Goal: Task Accomplishment & Management: Use online tool/utility

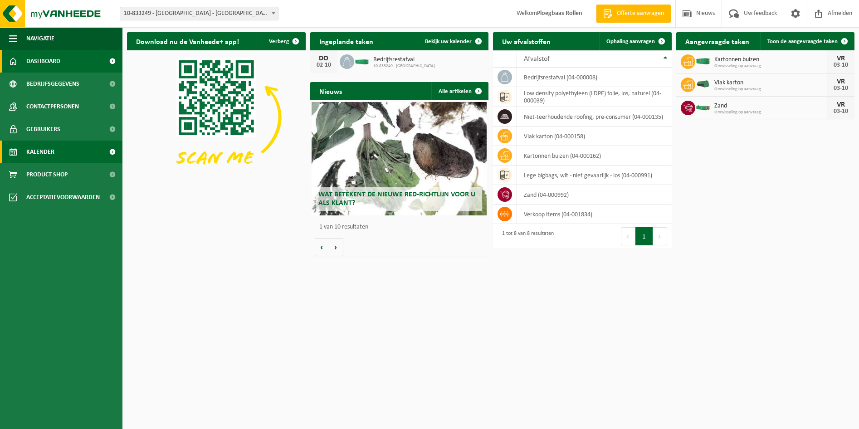
click at [51, 150] on span "Kalender" at bounding box center [40, 152] width 28 height 23
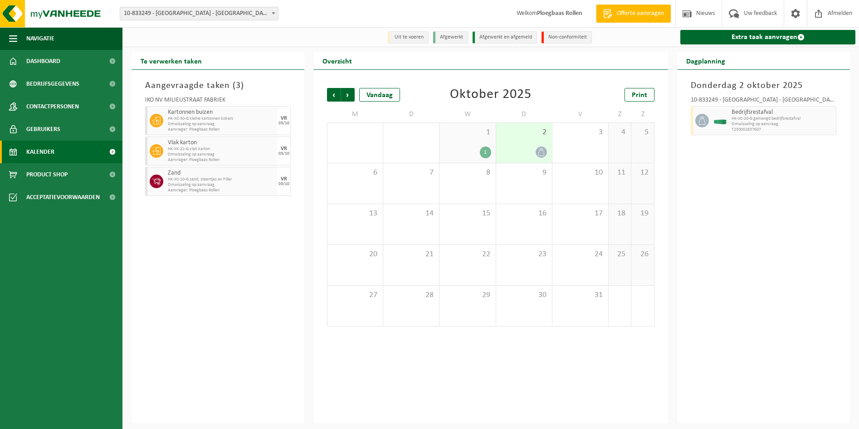
click at [531, 145] on div "2" at bounding box center [524, 143] width 56 height 40
click at [588, 150] on div "3" at bounding box center [580, 143] width 56 height 40
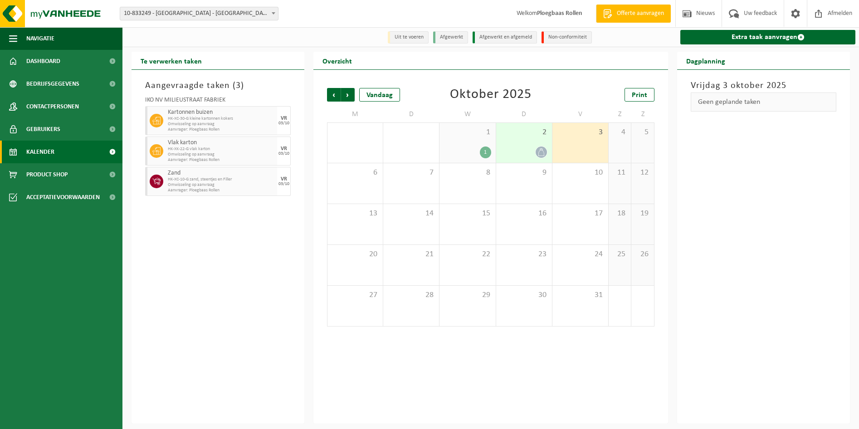
click at [196, 180] on span "HK-XC-10-G zand, steentjes en Filler" at bounding box center [221, 179] width 107 height 5
drag, startPoint x: 196, startPoint y: 180, endPoint x: 230, endPoint y: 186, distance: 34.4
click at [230, 186] on span "Omwisseling op aanvraag" at bounding box center [221, 184] width 107 height 5
click at [533, 136] on span "2" at bounding box center [523, 132] width 47 height 10
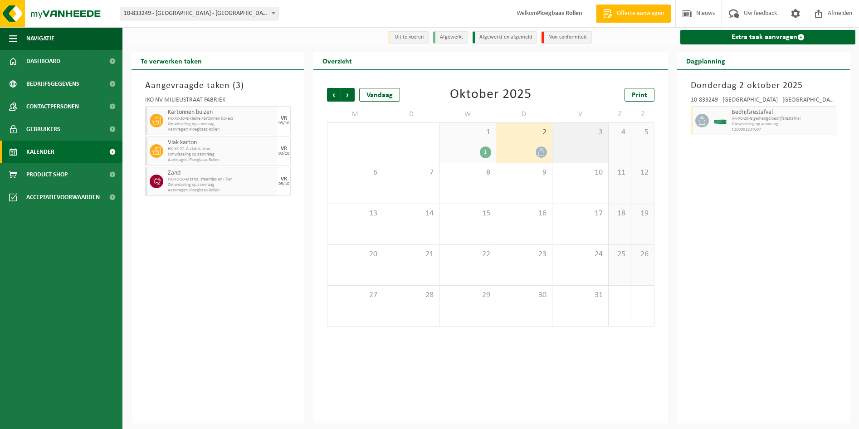
click at [582, 143] on div "3" at bounding box center [580, 143] width 56 height 40
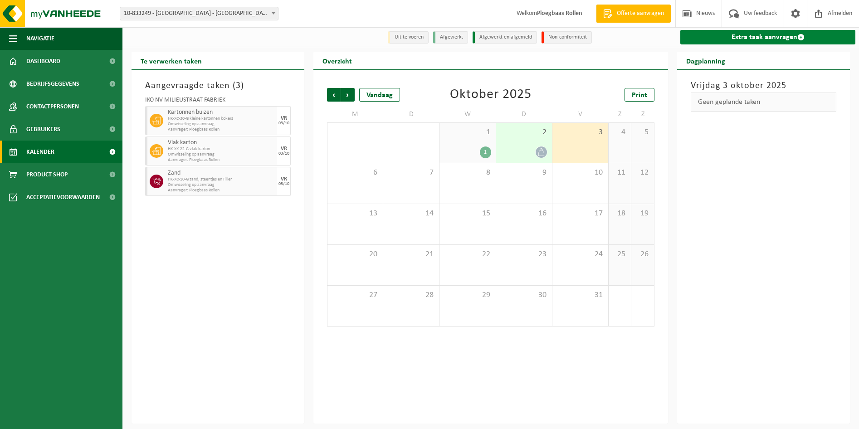
click at [729, 39] on link "Extra taak aanvragen" at bounding box center [767, 37] width 175 height 15
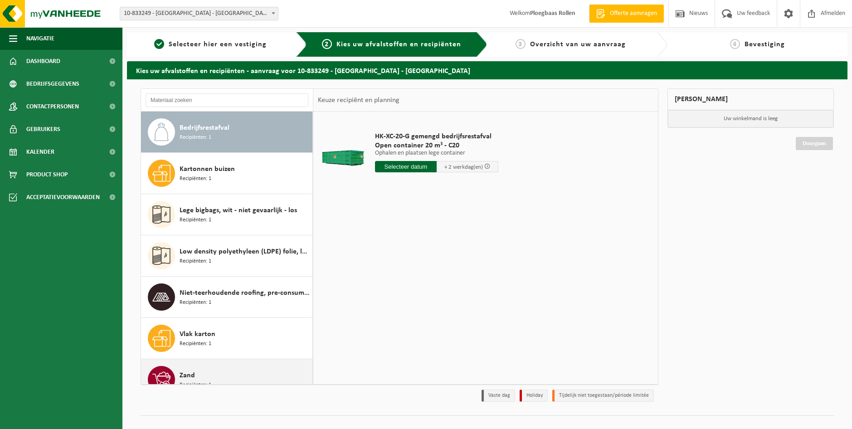
click at [228, 366] on div "Zand Recipiënten: 1" at bounding box center [227, 379] width 172 height 41
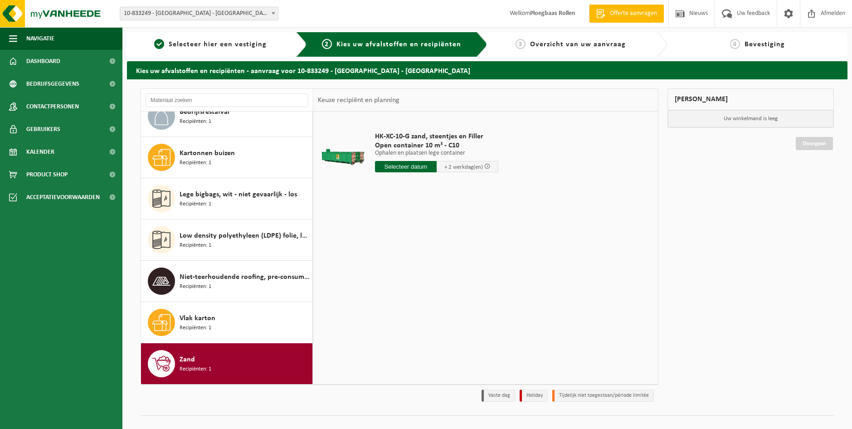
click at [408, 163] on input "text" at bounding box center [406, 166] width 62 height 11
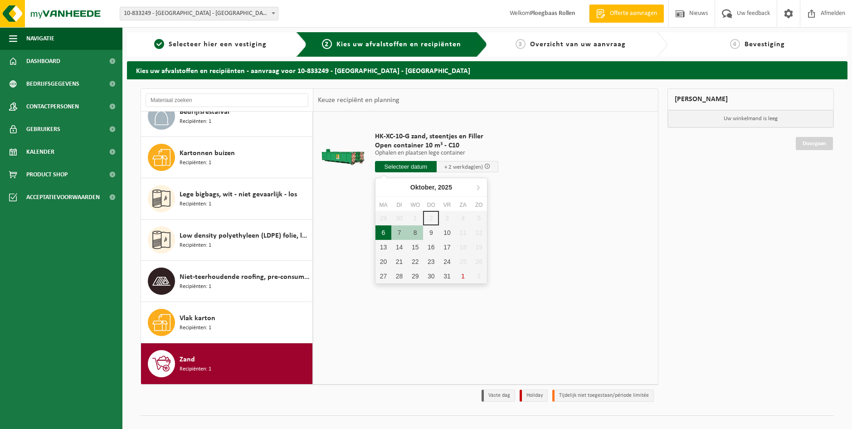
click at [383, 233] on div "6" at bounding box center [383, 232] width 16 height 15
type input "Van 2025-10-06"
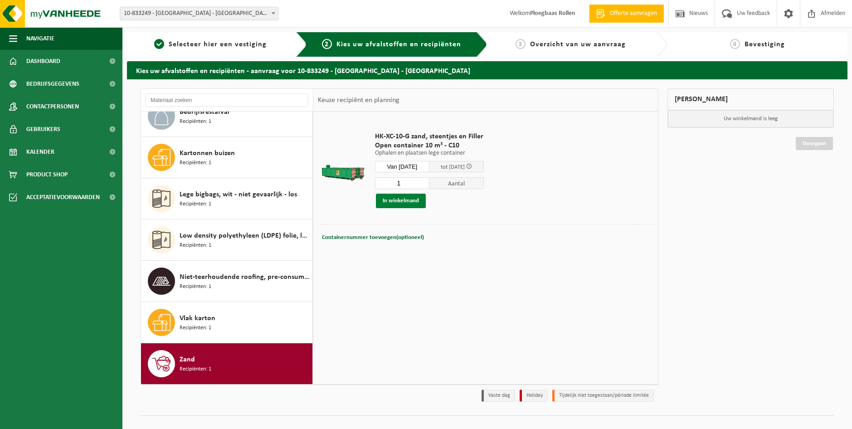
click at [400, 197] on button "In winkelmand" at bounding box center [401, 201] width 50 height 15
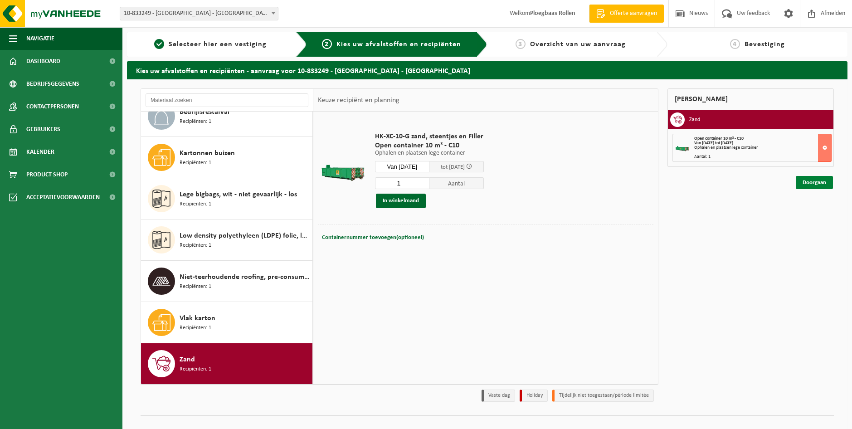
click at [811, 183] on link "Doorgaan" at bounding box center [814, 182] width 37 height 13
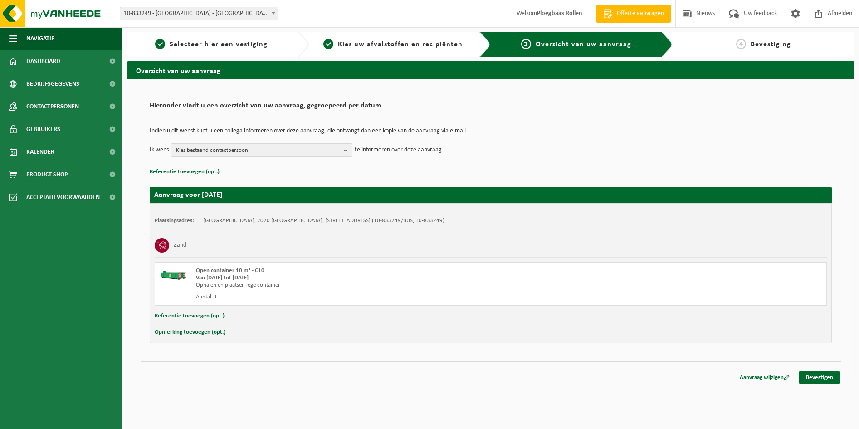
click at [257, 147] on span "Kies bestaand contactpersoon" at bounding box center [258, 151] width 164 height 14
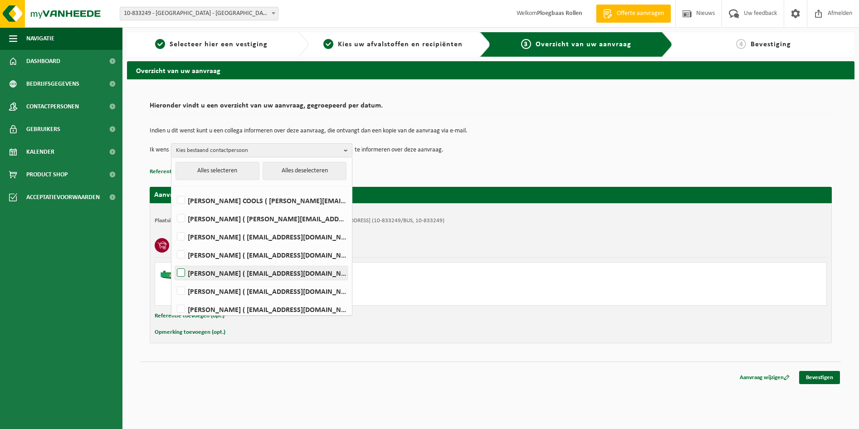
click at [250, 271] on label "Stijn Simons ( stijn.simons@iko.com )" at bounding box center [261, 273] width 172 height 14
click at [174, 262] on input "Stijn Simons ( stijn.simons@iko.com )" at bounding box center [173, 261] width 0 height 0
checkbox input "true"
click at [818, 378] on link "Bevestigen" at bounding box center [819, 377] width 41 height 13
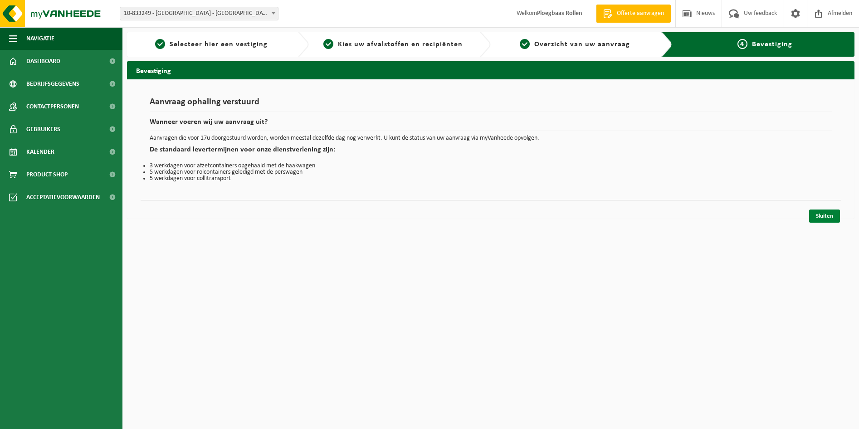
click at [830, 217] on link "Sluiten" at bounding box center [824, 215] width 31 height 13
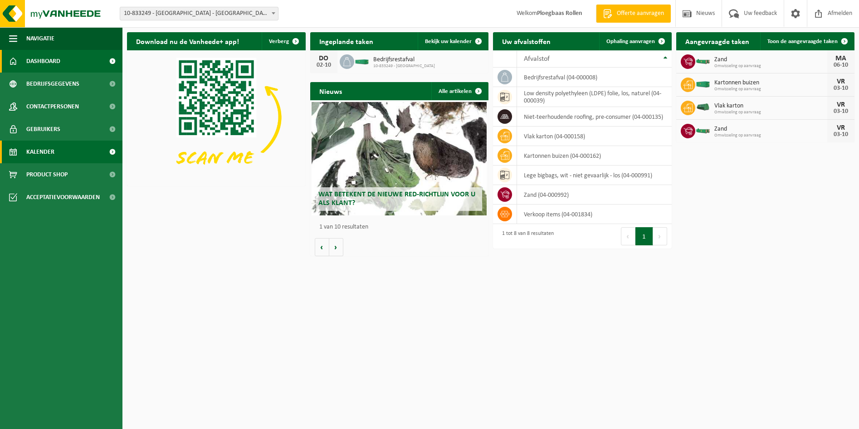
click at [58, 142] on link "Kalender" at bounding box center [61, 152] width 122 height 23
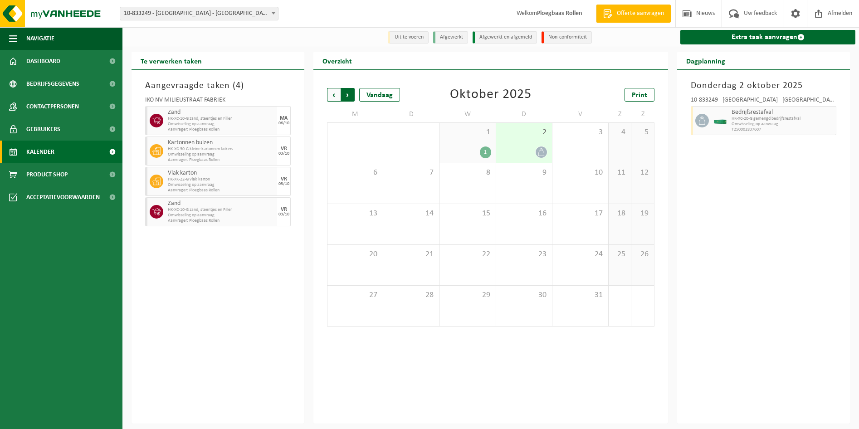
click at [334, 95] on span "Vorige" at bounding box center [334, 95] width 14 height 14
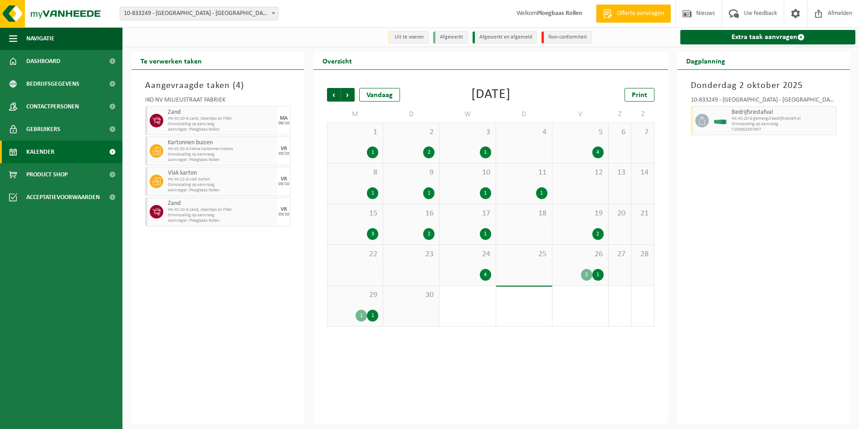
click at [363, 308] on div "29 1 1" at bounding box center [354, 306] width 55 height 40
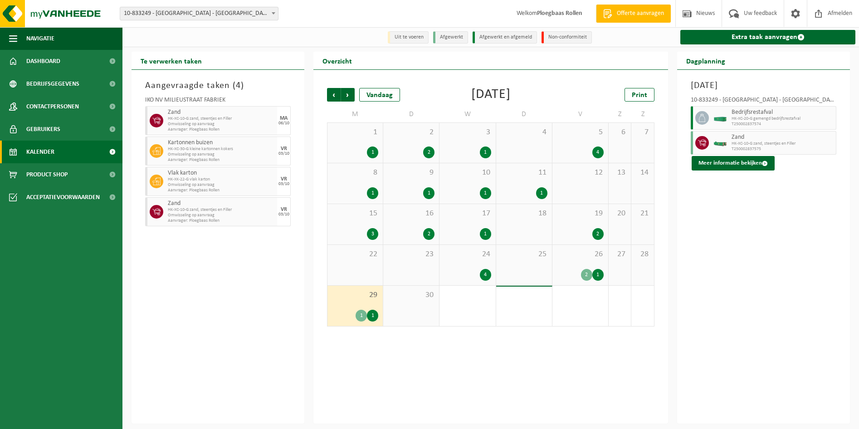
click at [461, 306] on div "1 1" at bounding box center [467, 306] width 56 height 40
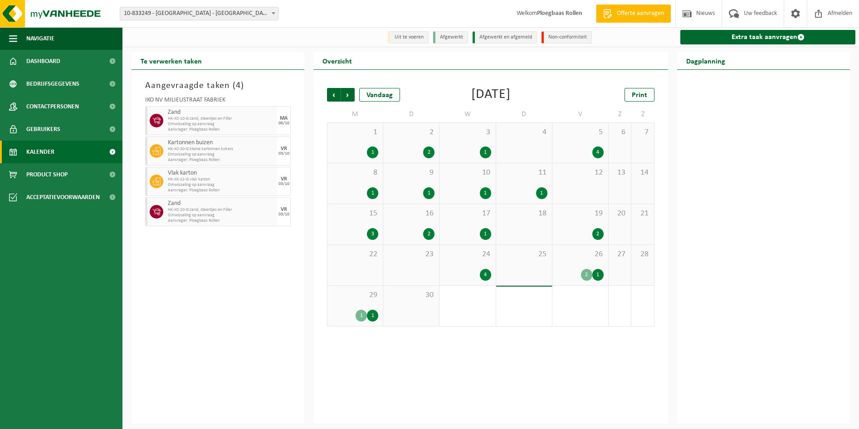
click at [469, 311] on div "1 1" at bounding box center [467, 306] width 56 height 40
click at [350, 95] on span "Volgende" at bounding box center [348, 95] width 14 height 14
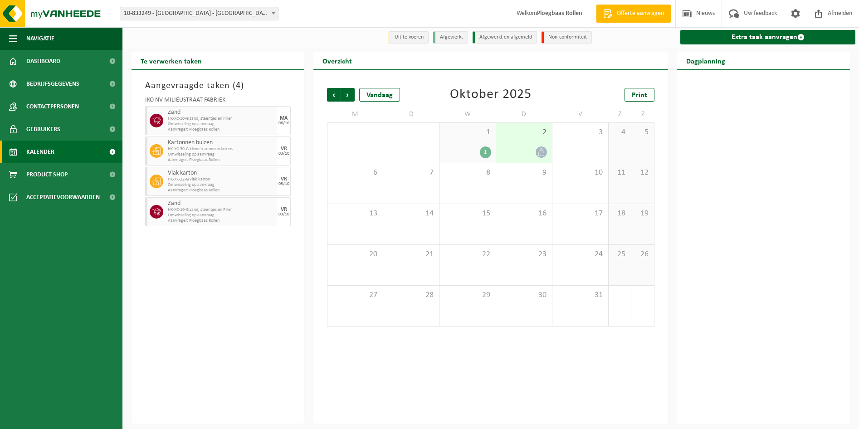
click at [475, 136] on span "1" at bounding box center [467, 132] width 47 height 10
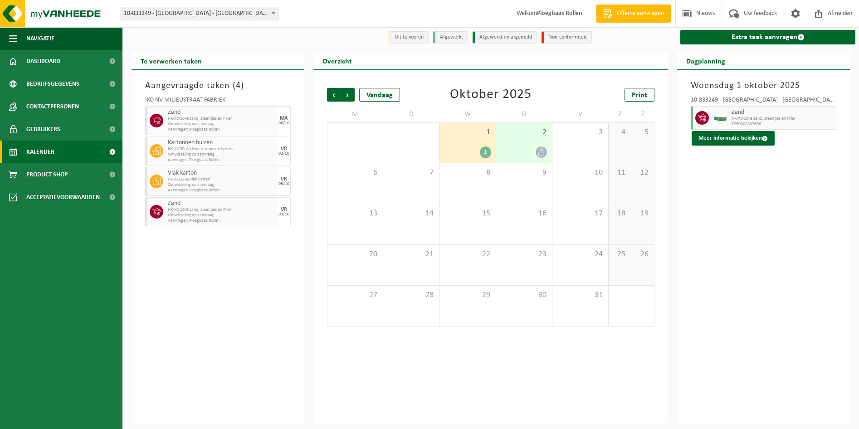
click at [512, 146] on div "2" at bounding box center [524, 143] width 56 height 40
